Goal: Navigation & Orientation: Find specific page/section

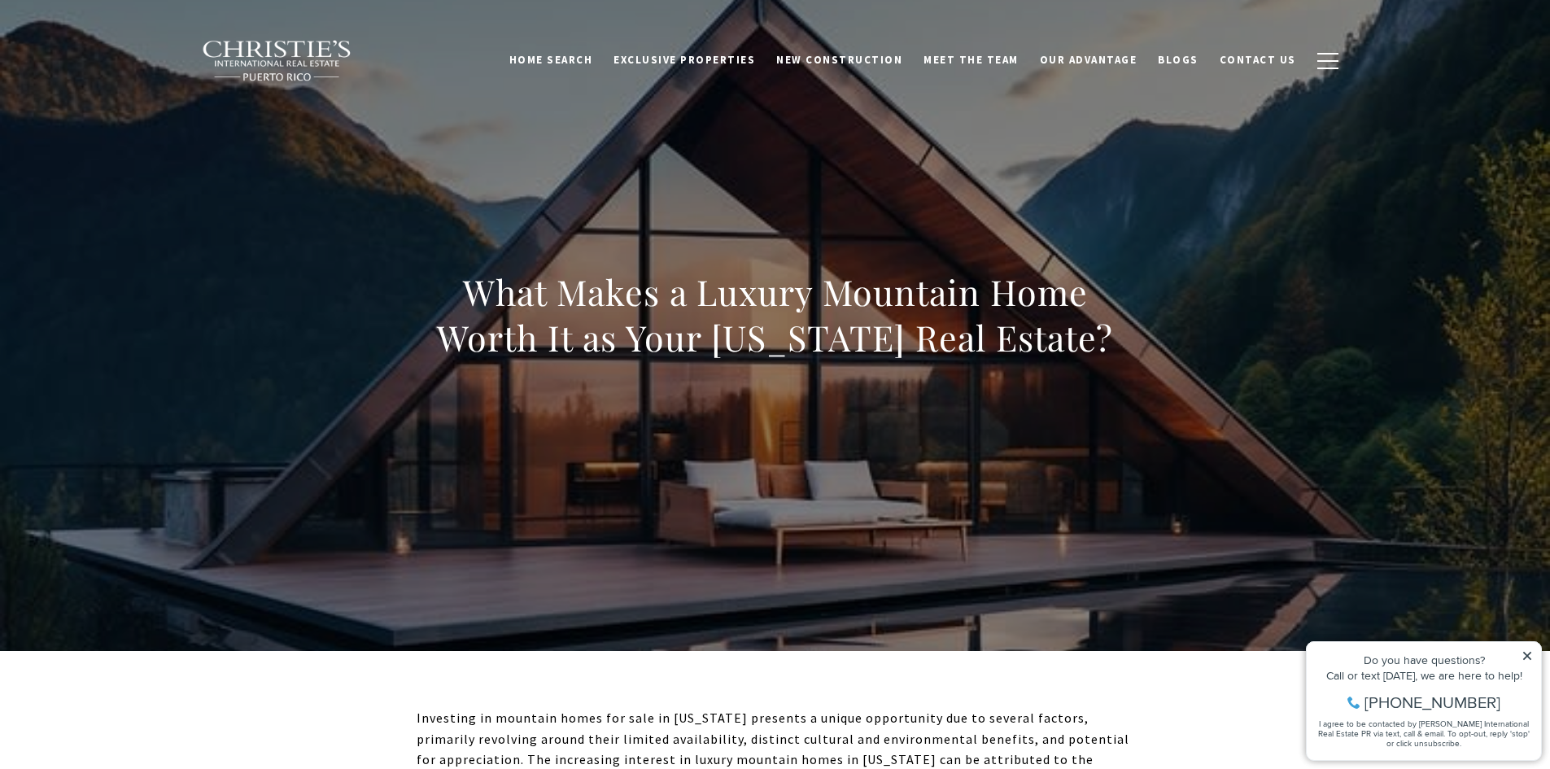
click at [649, 377] on div "What Makes a Luxury Mountain Home Worth It as Your Puerto Rico Real Estate?" at bounding box center [776, 325] width 718 height 112
click at [740, 64] on span "Exclusive Properties" at bounding box center [685, 60] width 142 height 14
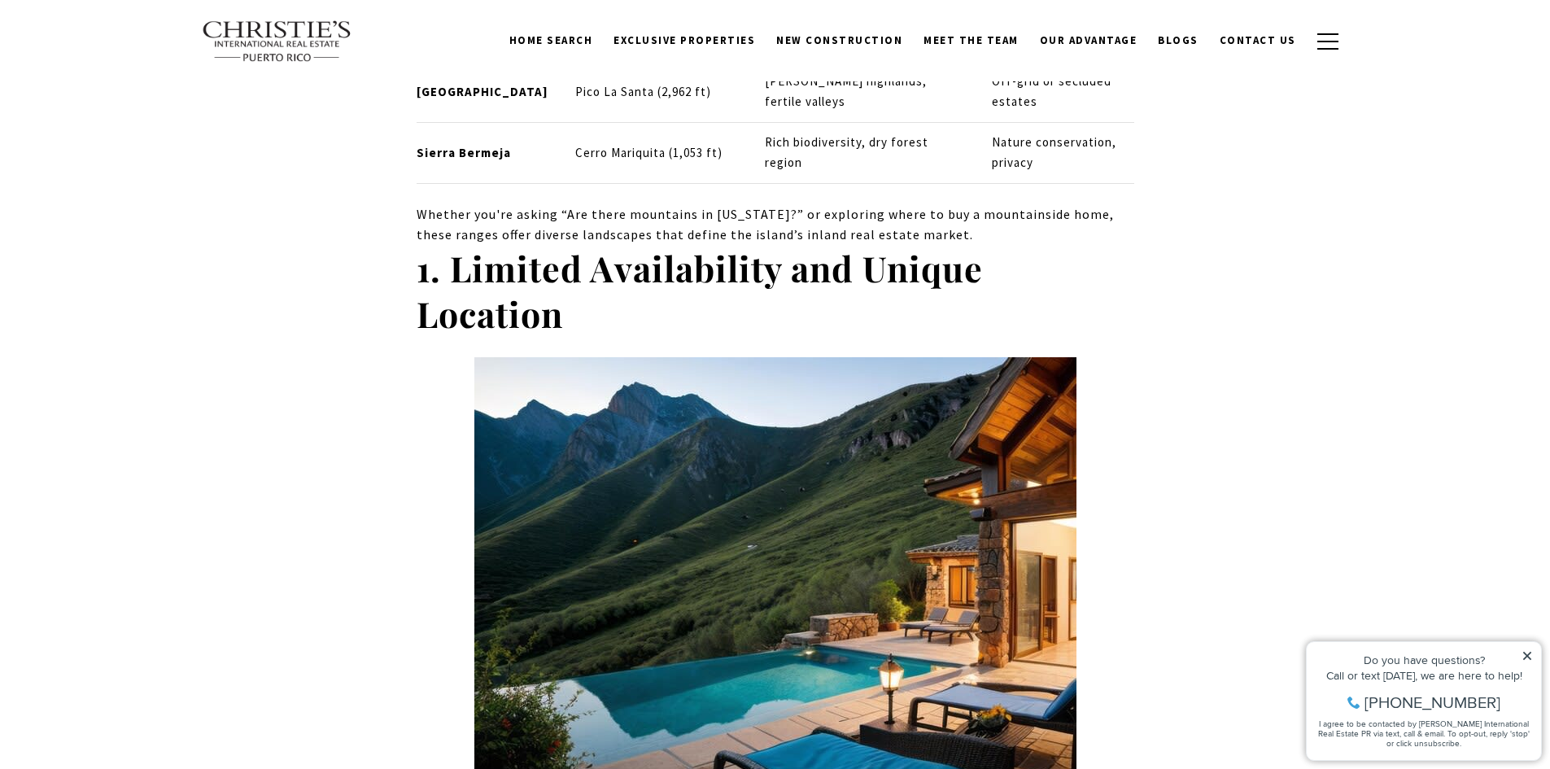
scroll to position [2116, 0]
click at [894, 452] on img at bounding box center [775, 573] width 602 height 430
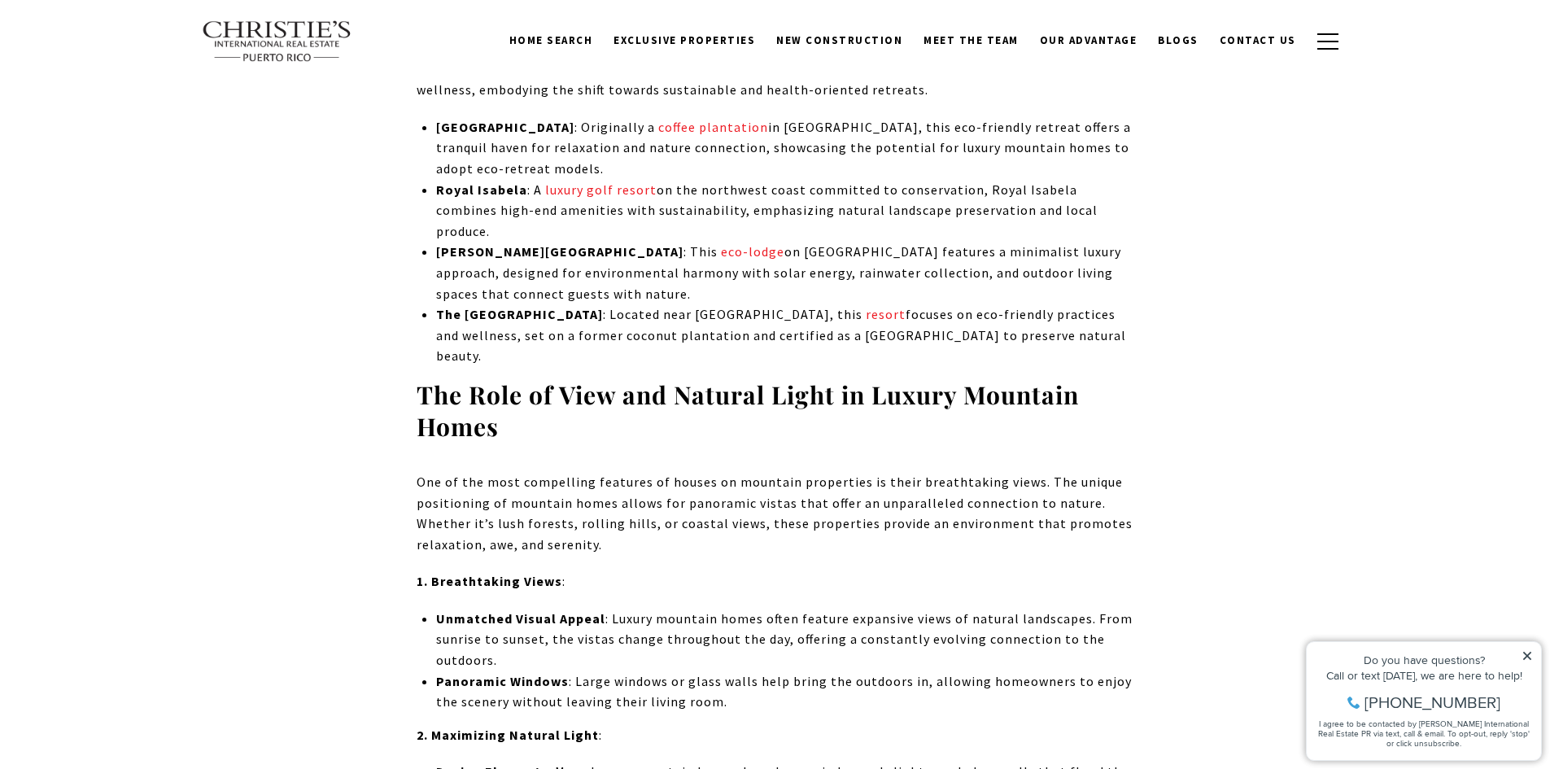
scroll to position [3173, 0]
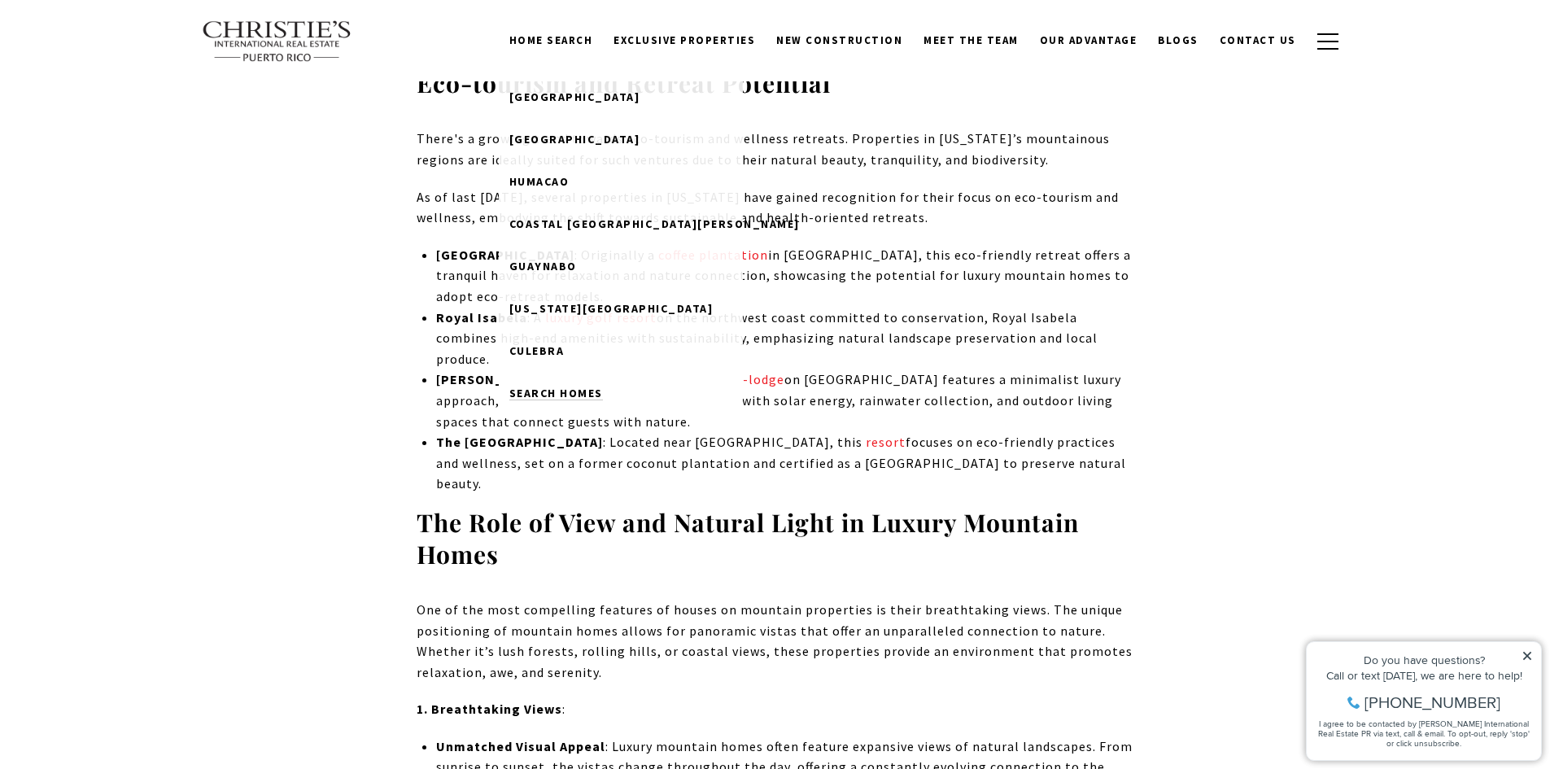
click at [574, 388] on span "Search Homes" at bounding box center [556, 393] width 94 height 15
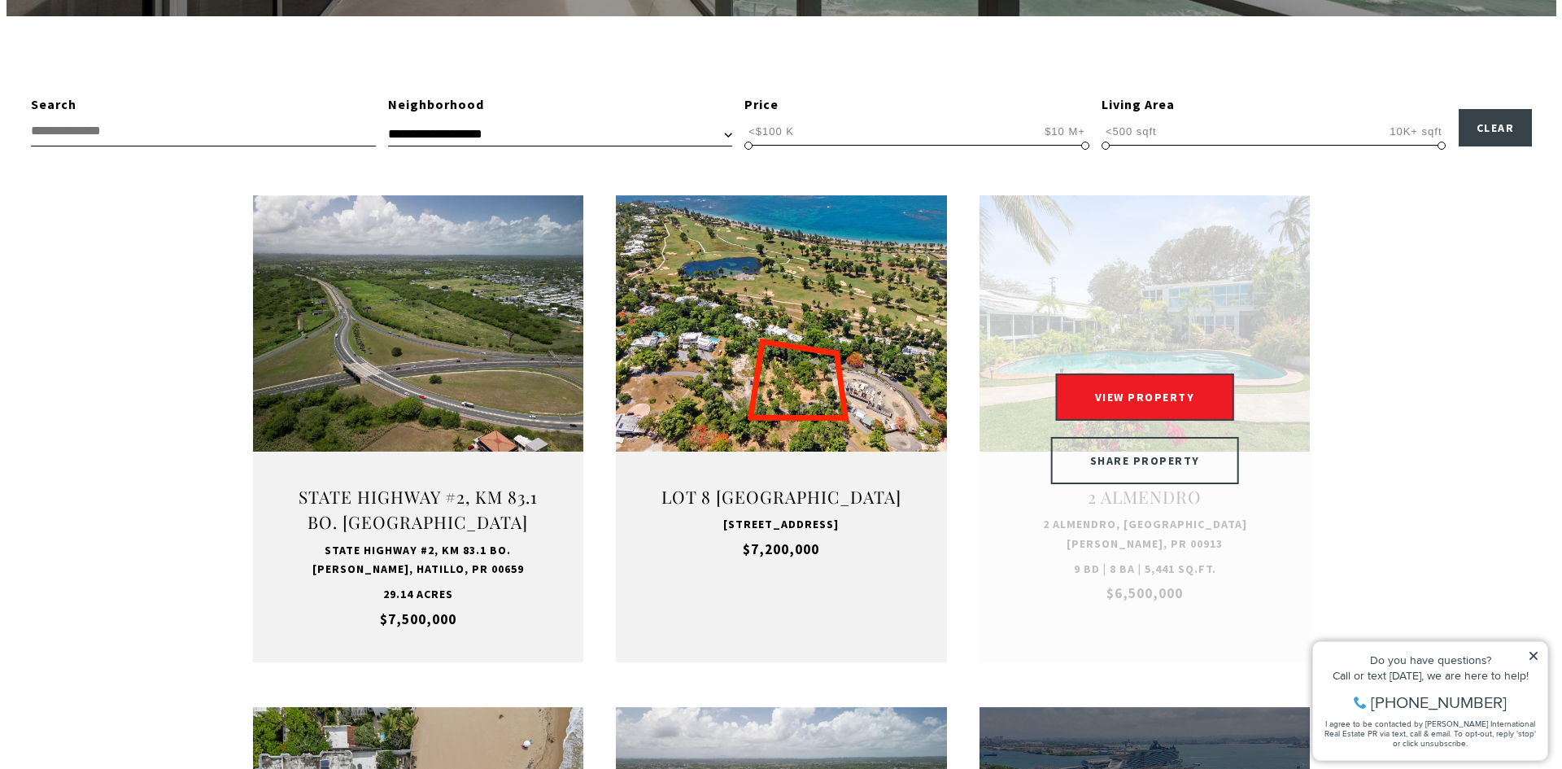
scroll to position [488, 0]
